Goal: Check status: Check status

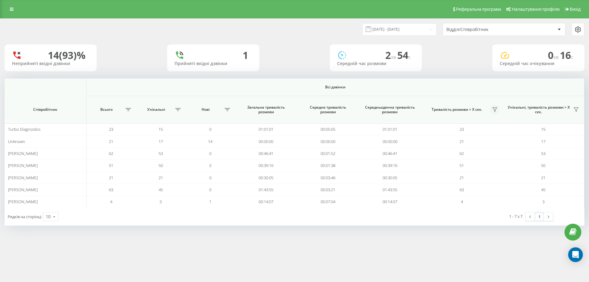
click at [491, 109] on button at bounding box center [495, 110] width 10 height 10
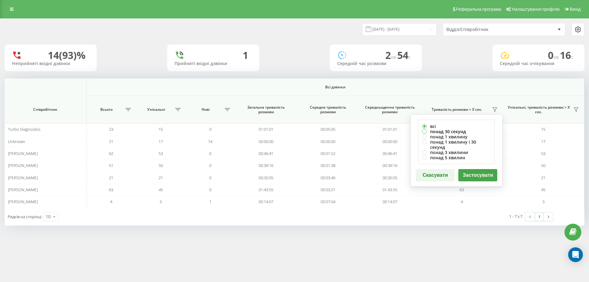
click at [437, 132] on label "понад 30 секунд" at bounding box center [456, 131] width 69 height 5
radio input "true"
click at [468, 169] on button "Застосувати" at bounding box center [477, 175] width 39 height 12
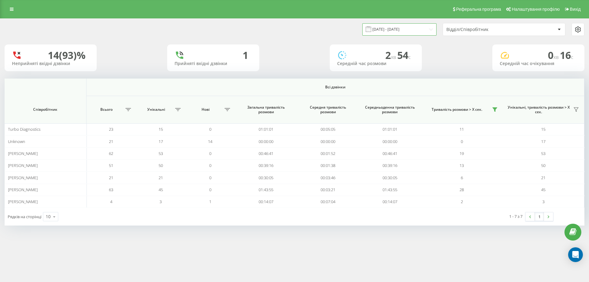
click at [424, 30] on input "[DATE] - [DATE]" at bounding box center [399, 29] width 74 height 12
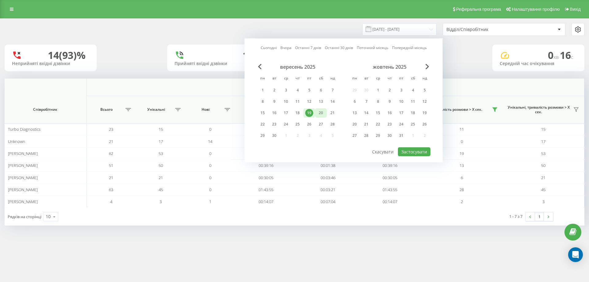
click at [318, 111] on div "20" at bounding box center [321, 113] width 8 height 8
click at [404, 149] on button "Застосувати" at bounding box center [414, 151] width 32 height 9
type input "[DATE] - [DATE]"
